Goal: Check status: Check status

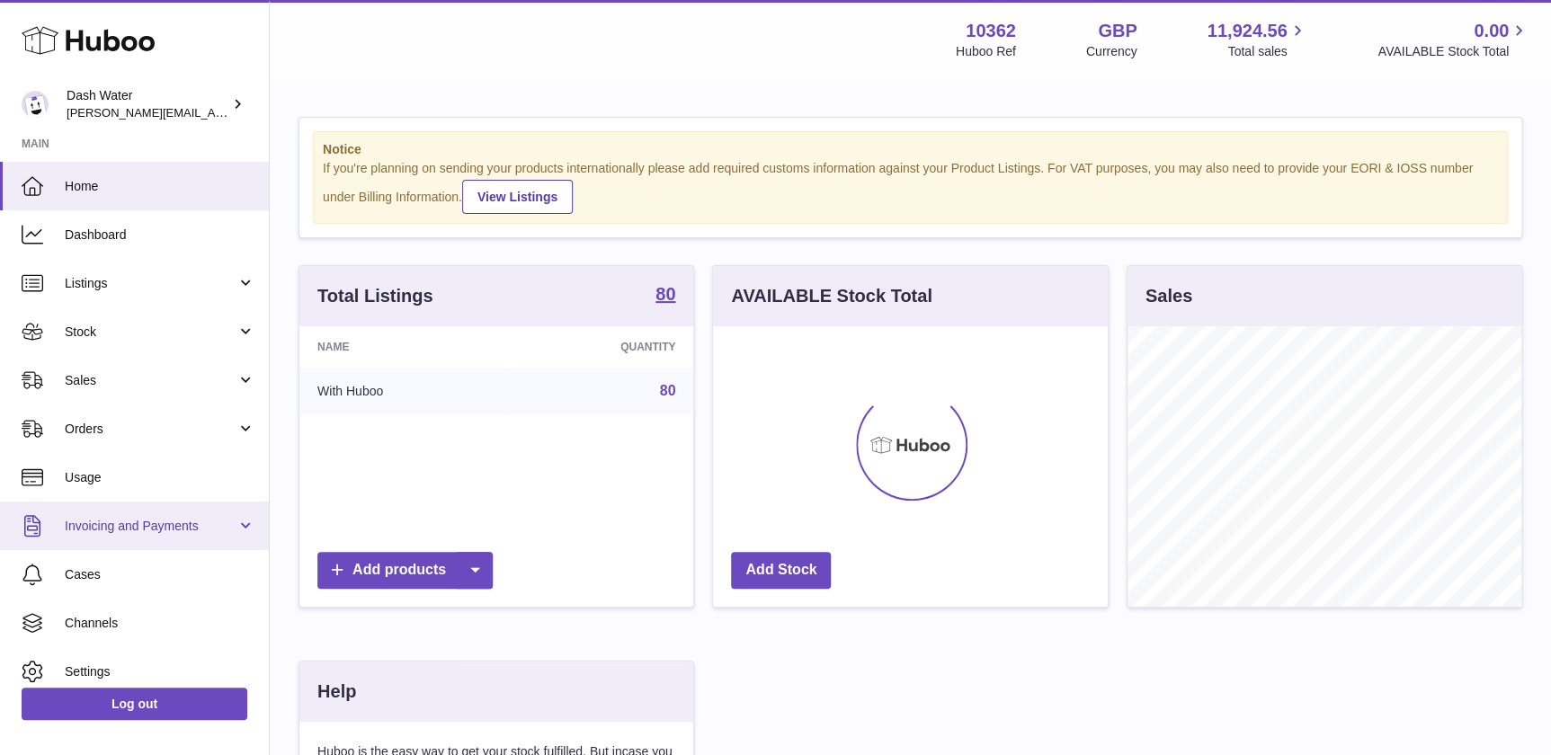
scroll to position [280, 394]
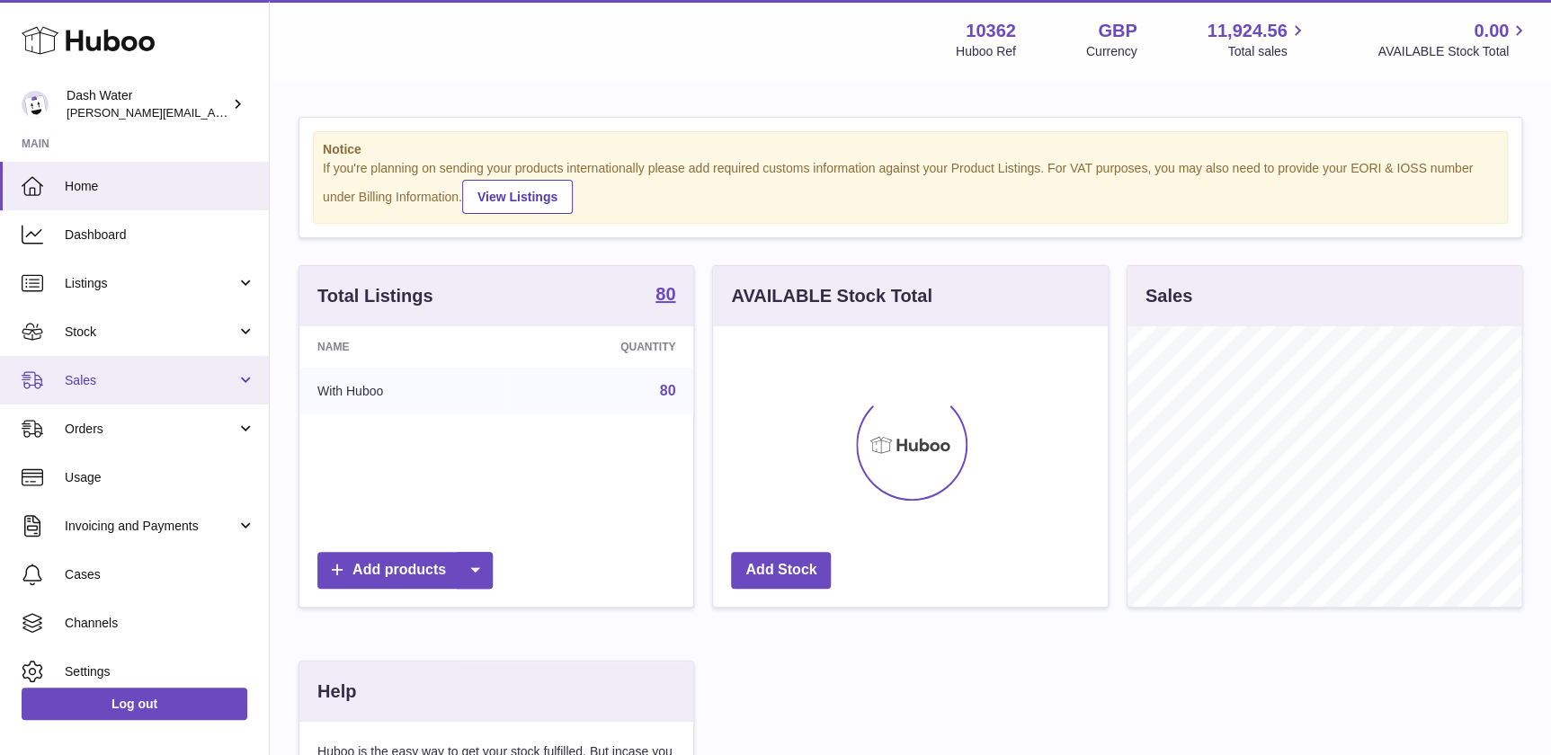
click at [137, 369] on link "Sales" at bounding box center [134, 380] width 269 height 49
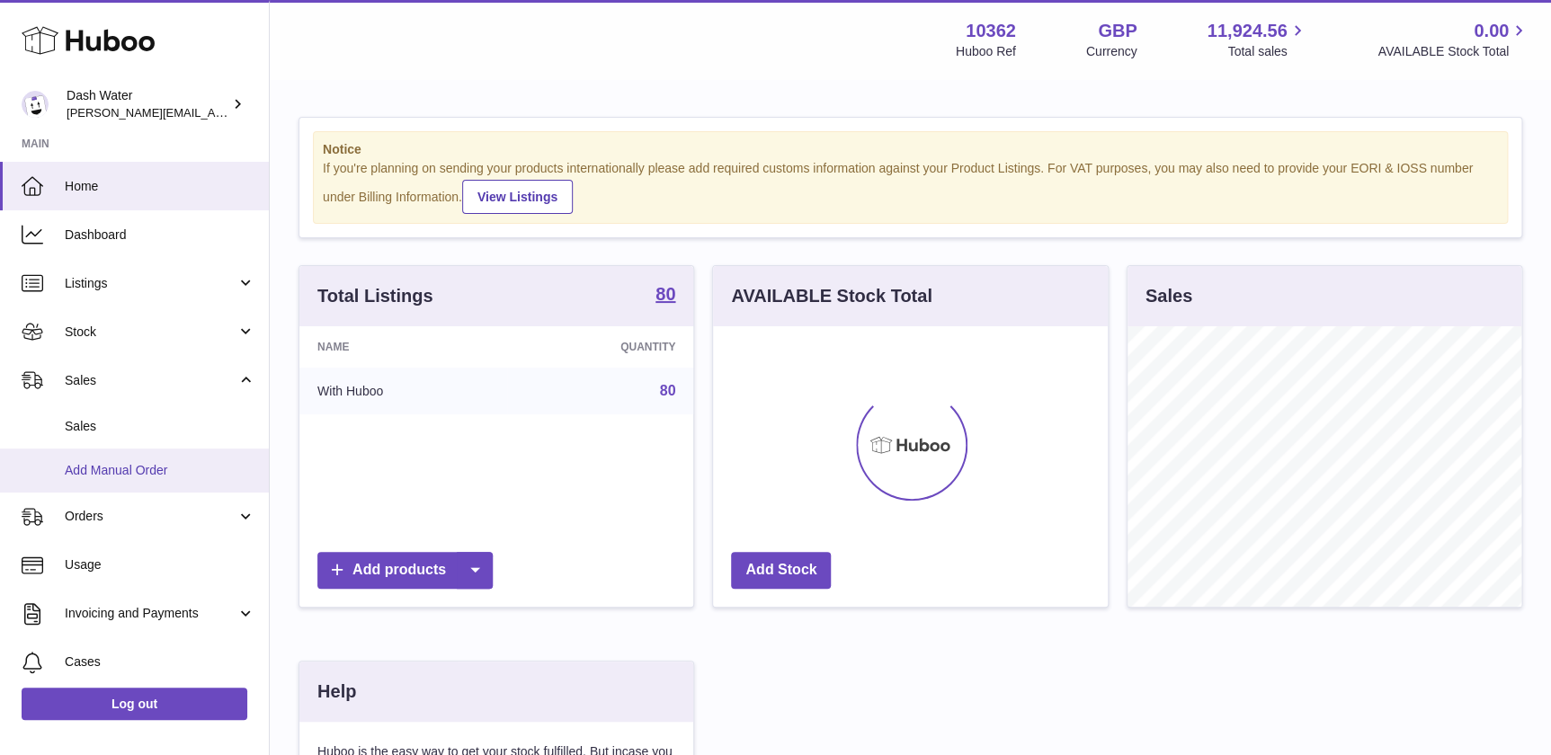
click at [147, 466] on span "Add Manual Order" at bounding box center [160, 470] width 191 height 17
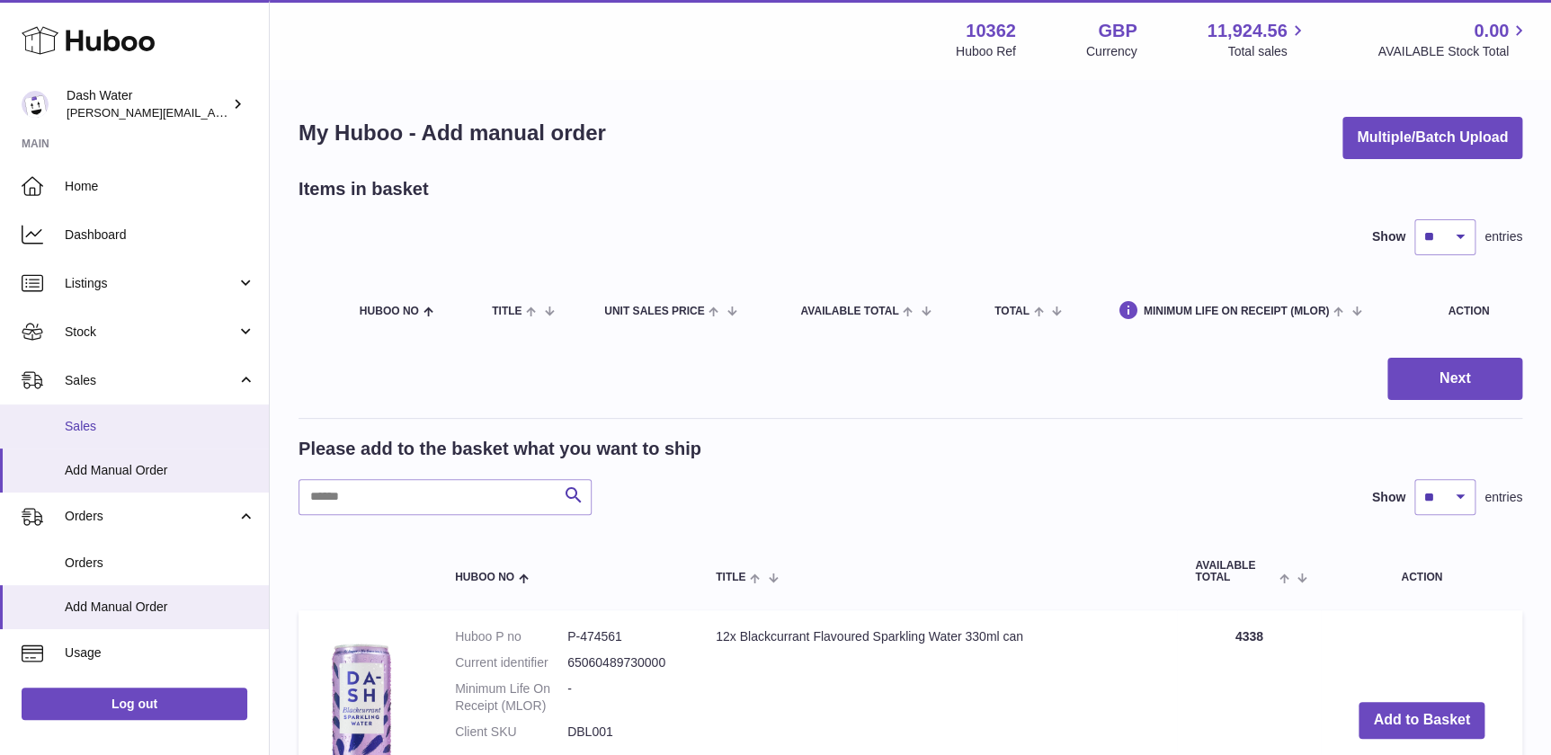
click at [142, 421] on span "Sales" at bounding box center [160, 426] width 191 height 17
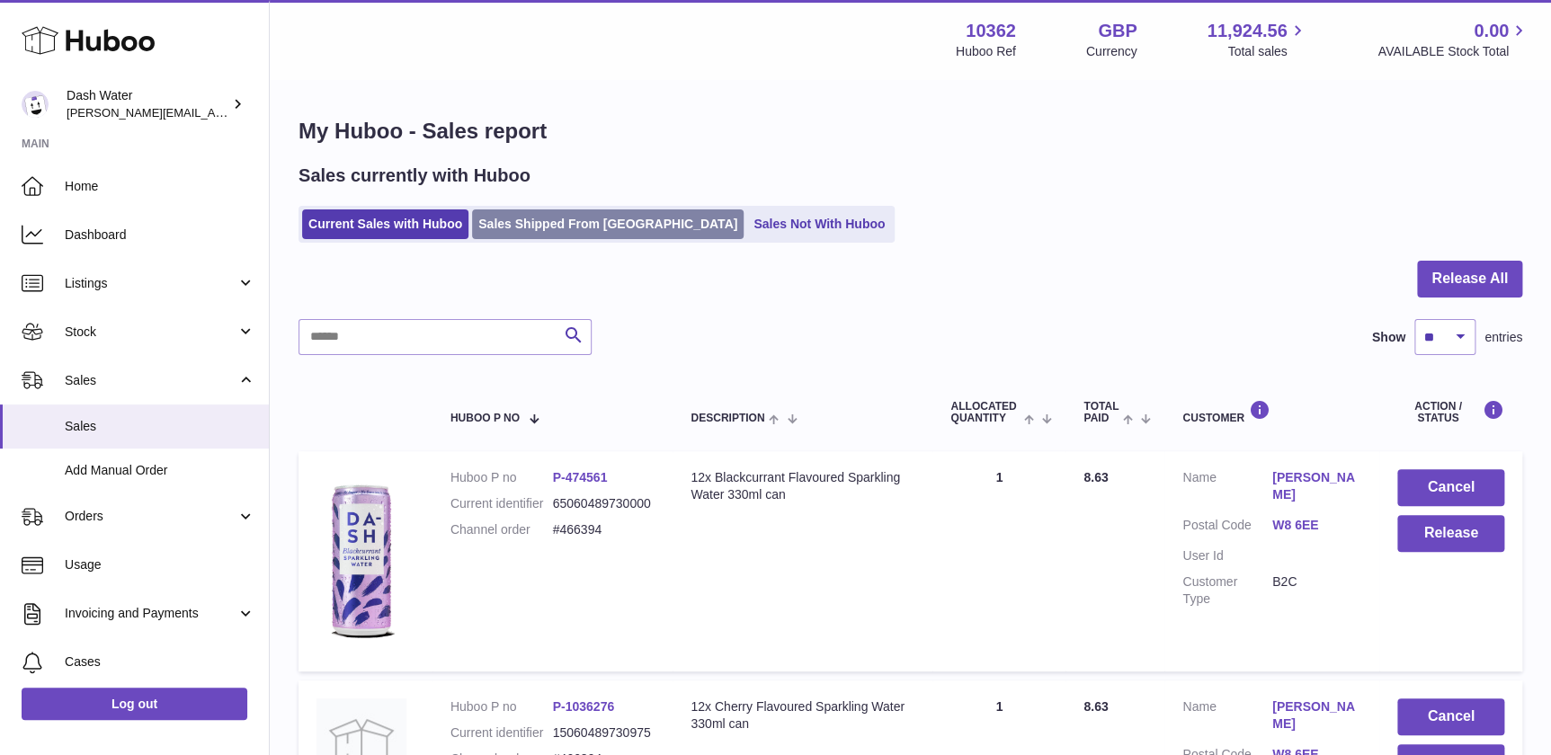
click at [569, 237] on link "Sales Shipped From [GEOGRAPHIC_DATA]" at bounding box center [608, 225] width 272 height 30
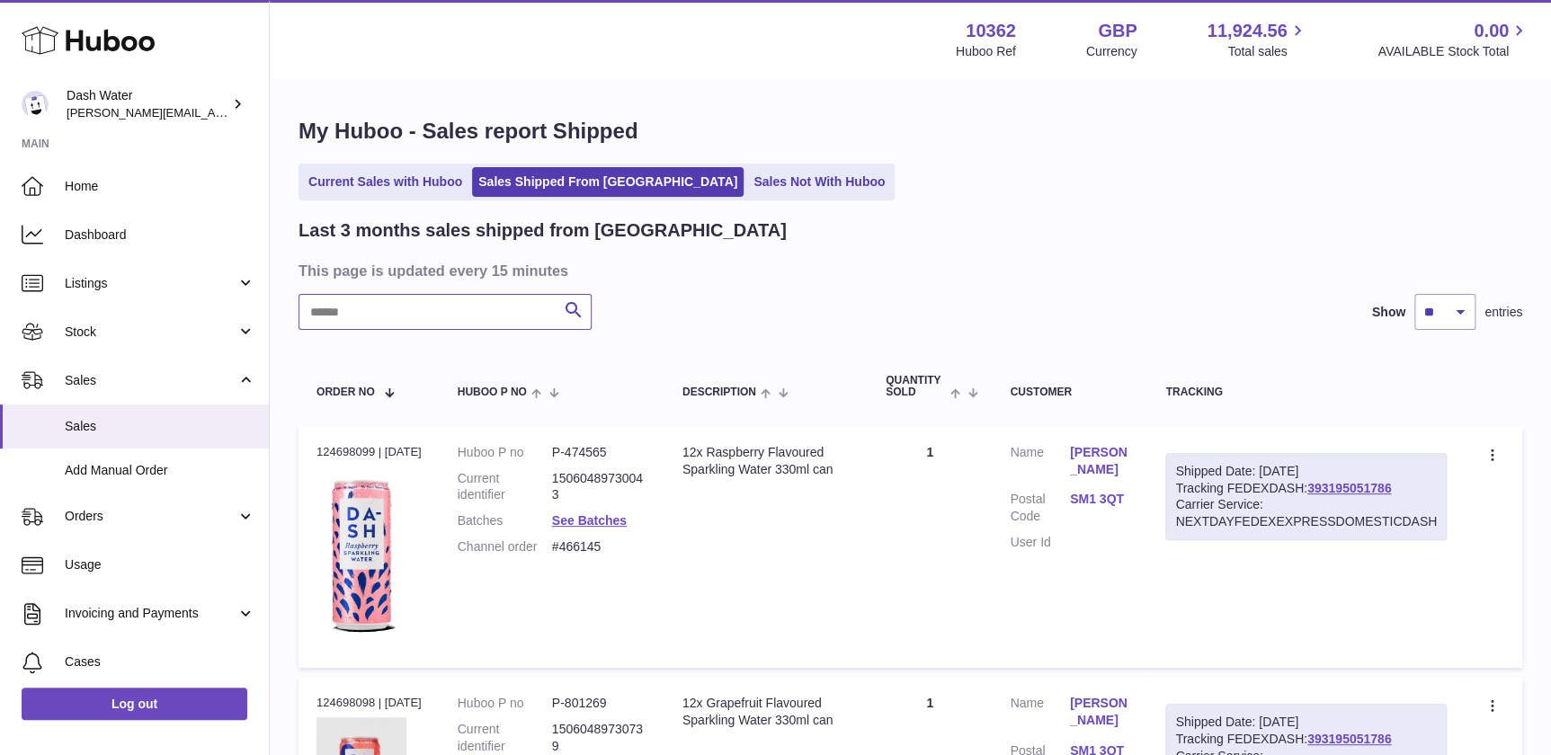
click at [425, 315] on input "text" at bounding box center [445, 312] width 293 height 36
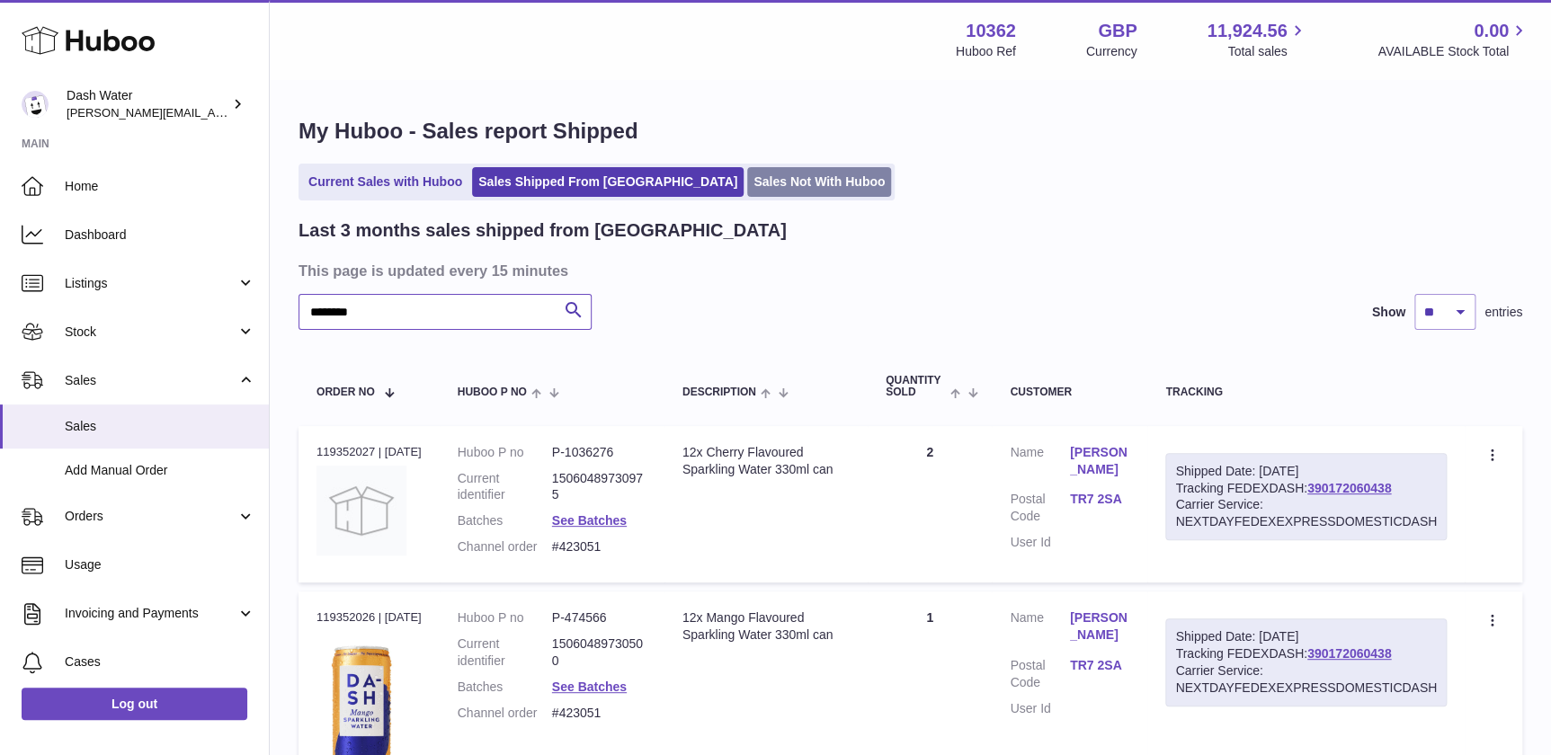
type input "********"
click at [747, 177] on link "Sales Not With Huboo" at bounding box center [819, 182] width 144 height 30
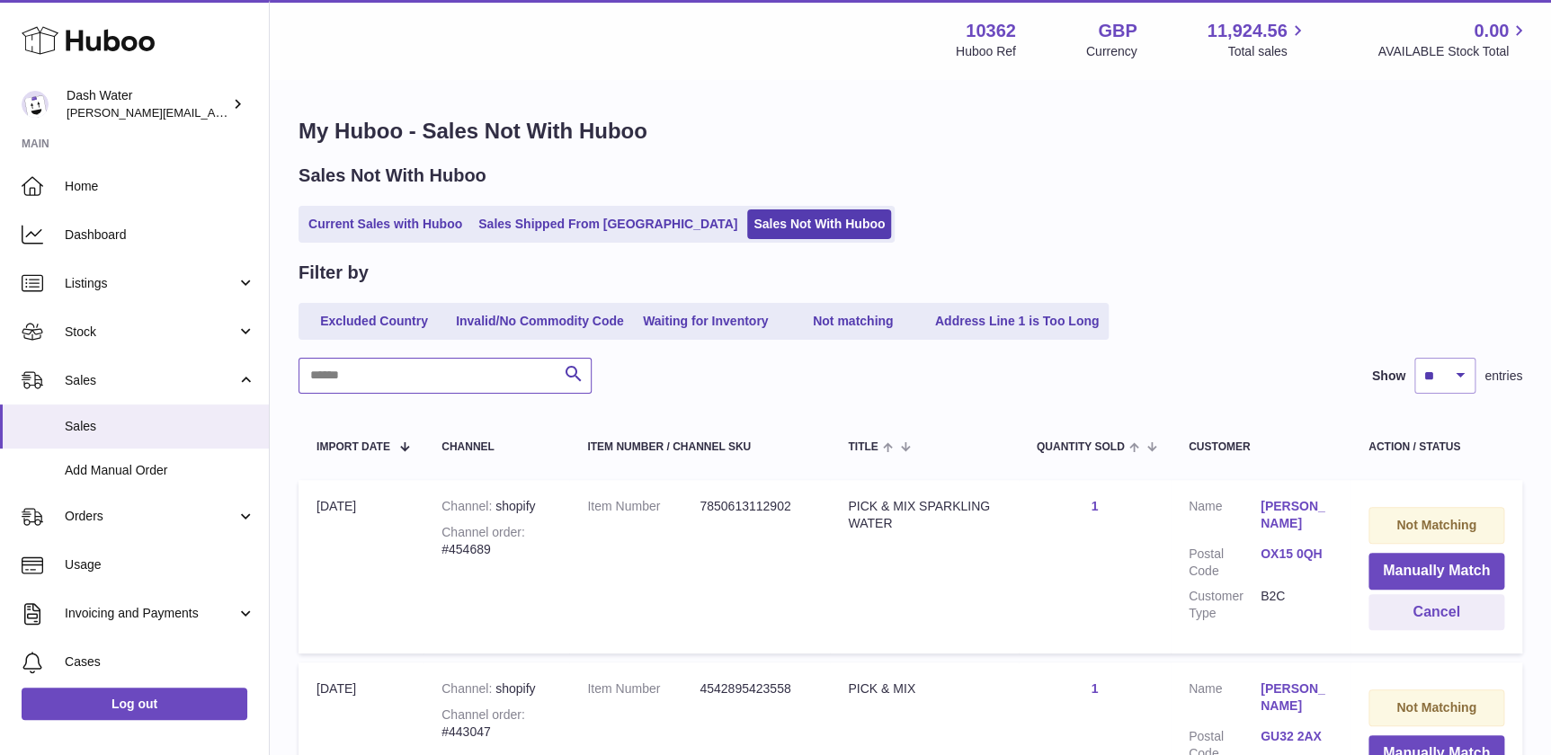
click at [371, 377] on input "text" at bounding box center [445, 376] width 293 height 36
type input "******"
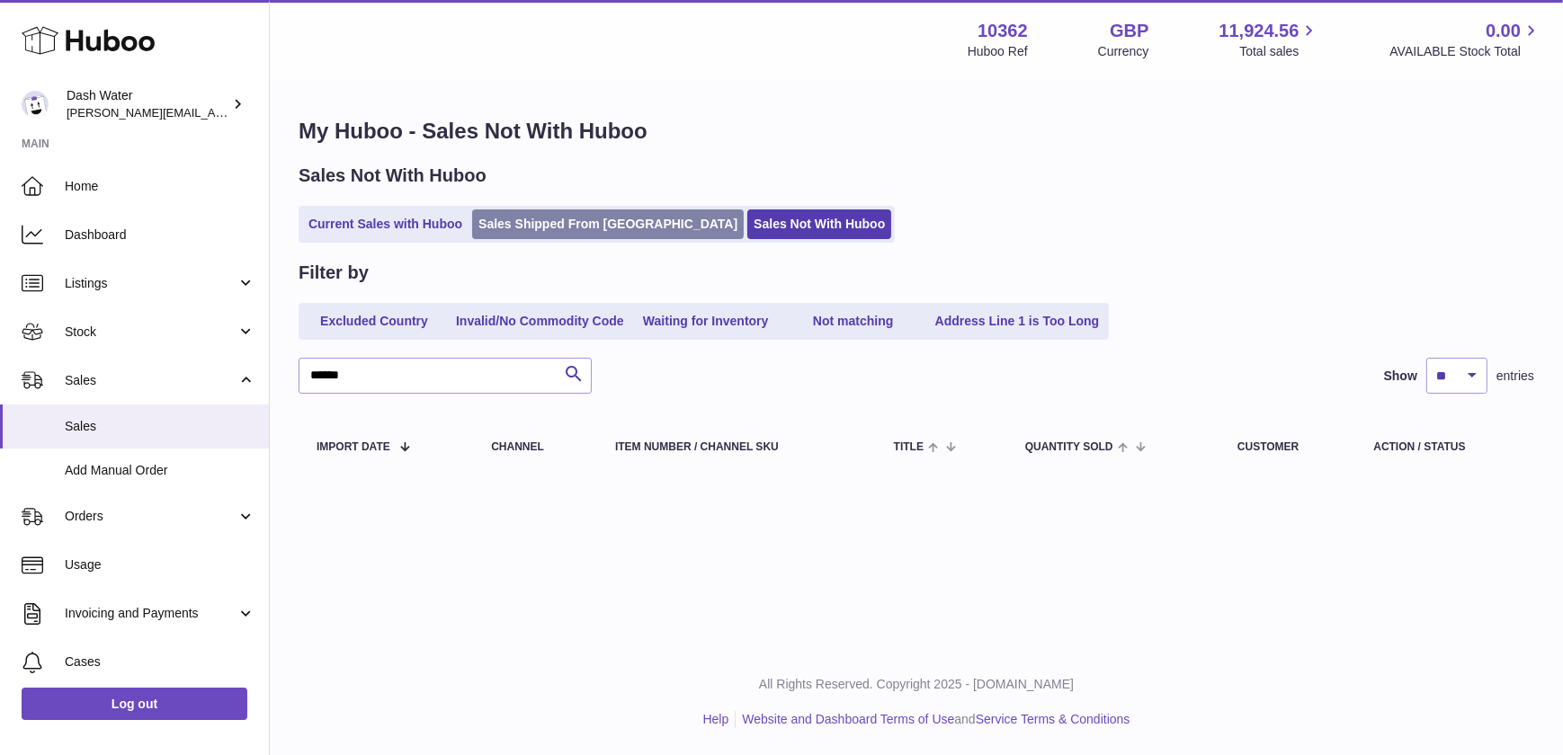
click at [536, 228] on link "Sales Shipped From Huboo" at bounding box center [608, 225] width 272 height 30
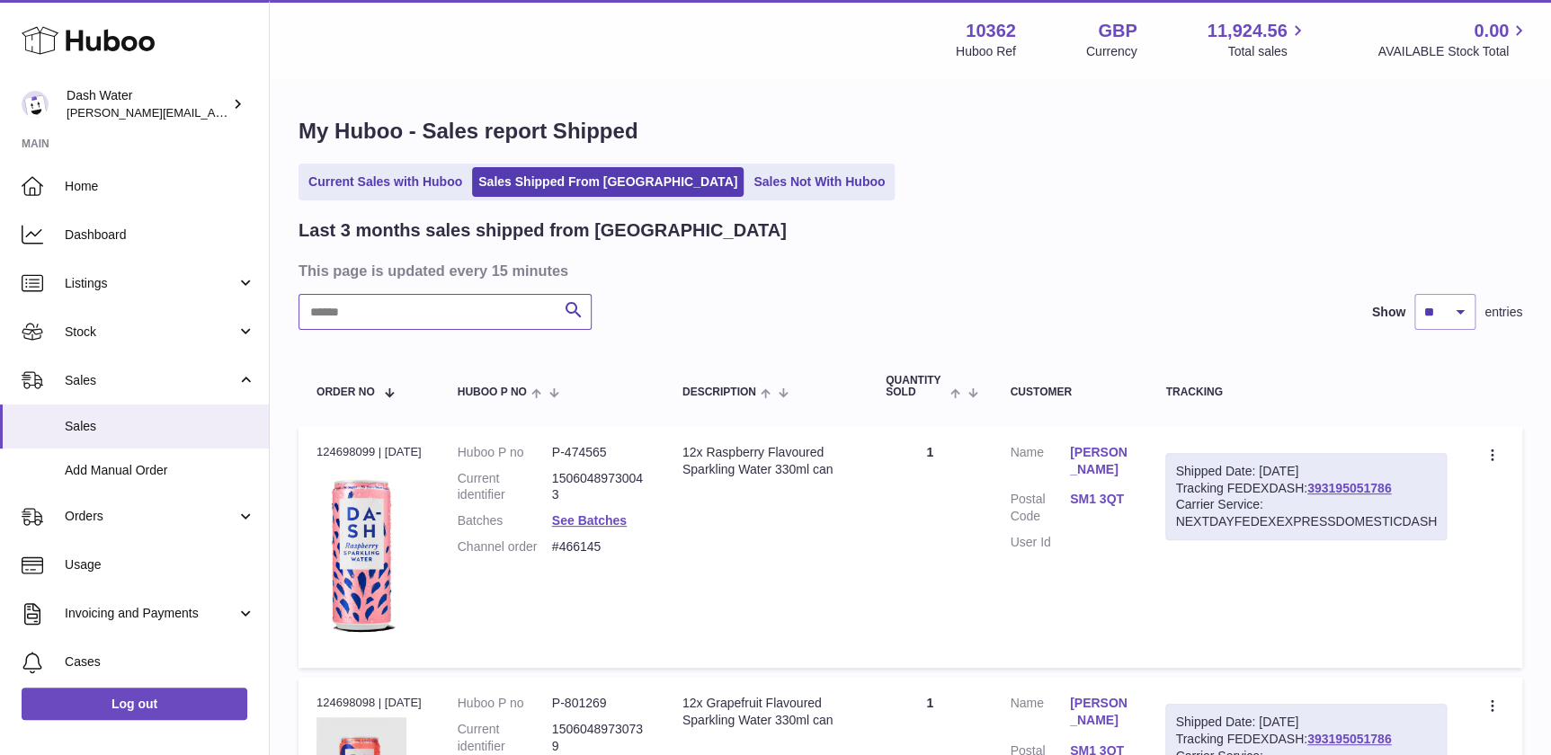
click at [397, 308] on input "text" at bounding box center [445, 312] width 293 height 36
type input "******"
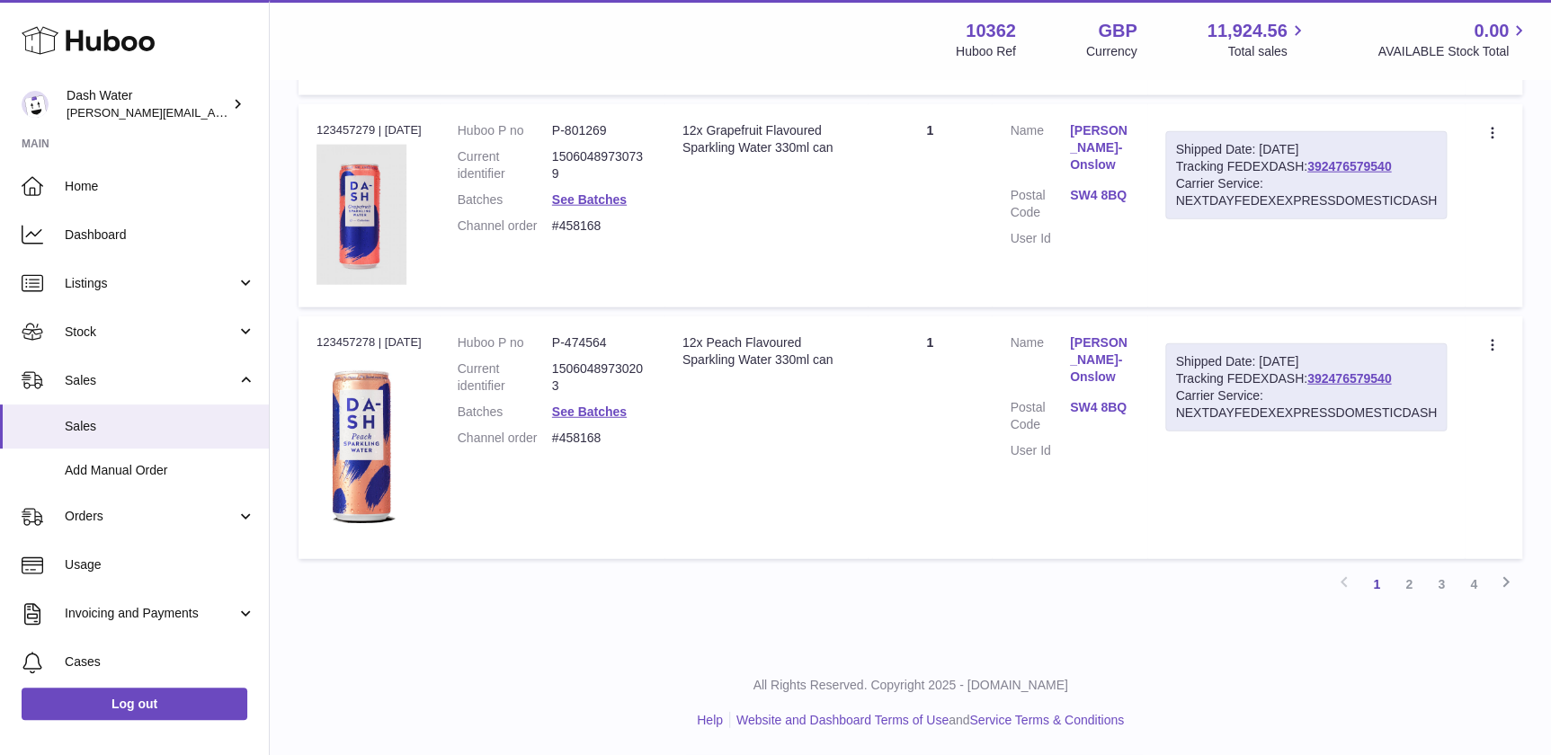
scroll to position [2141, 0]
click at [1413, 584] on link "2" at bounding box center [1409, 584] width 32 height 32
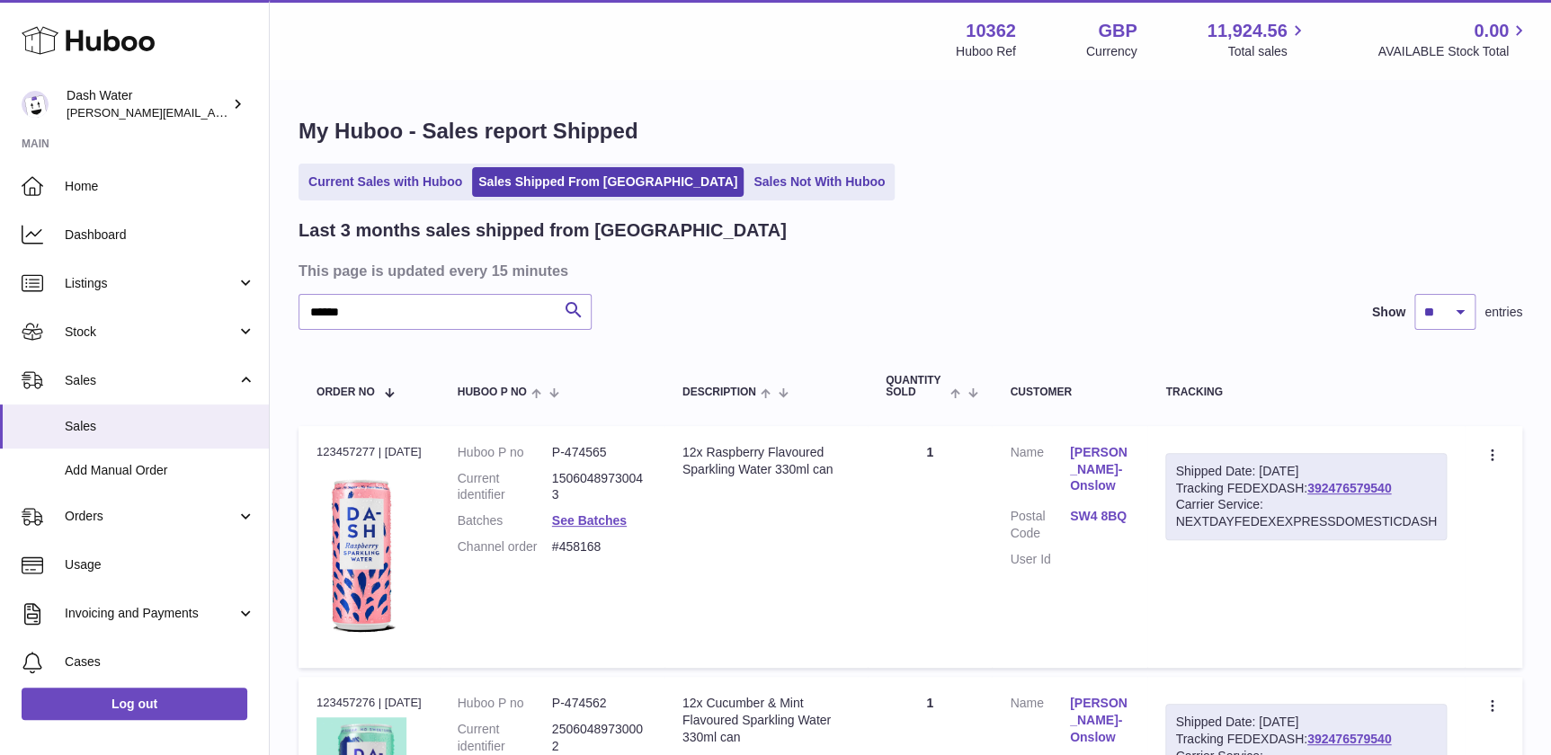
scroll to position [81, 0]
